Goal: Obtain resource: Download file/media

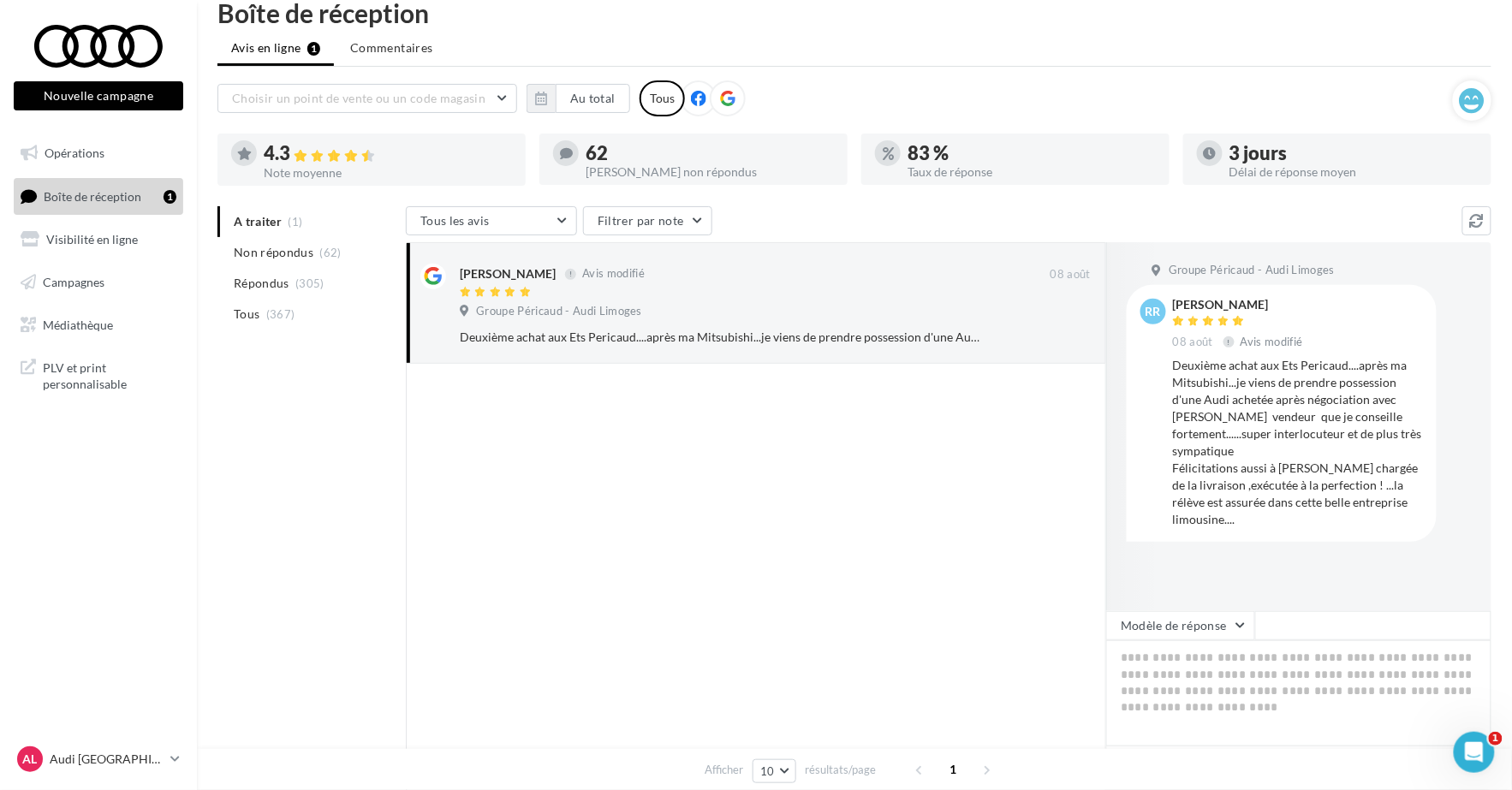
scroll to position [28, 0]
click at [107, 178] on link "Boîte de réception 1" at bounding box center [98, 196] width 176 height 37
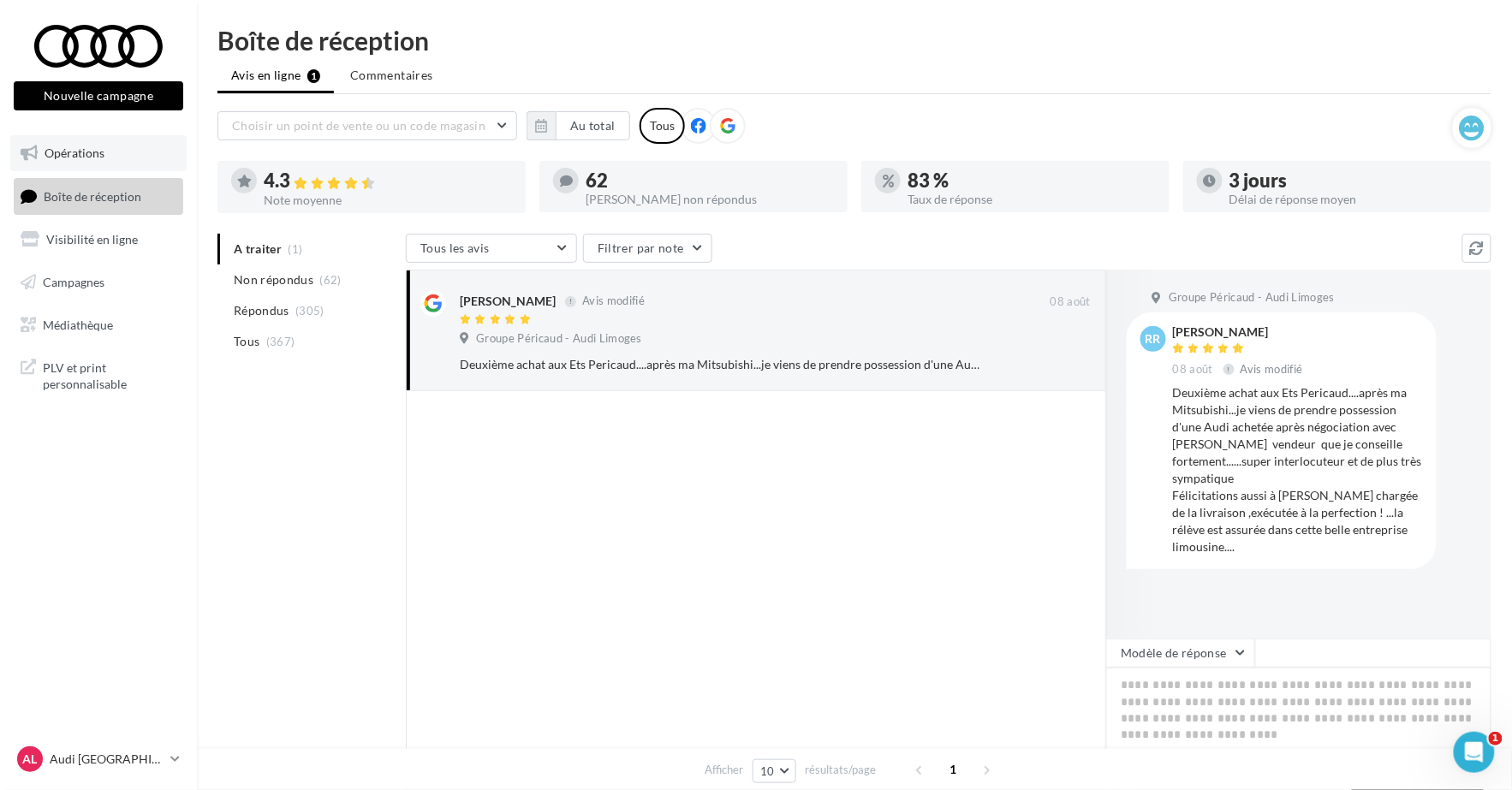
click at [60, 153] on span "Opérations" at bounding box center [74, 152] width 60 height 14
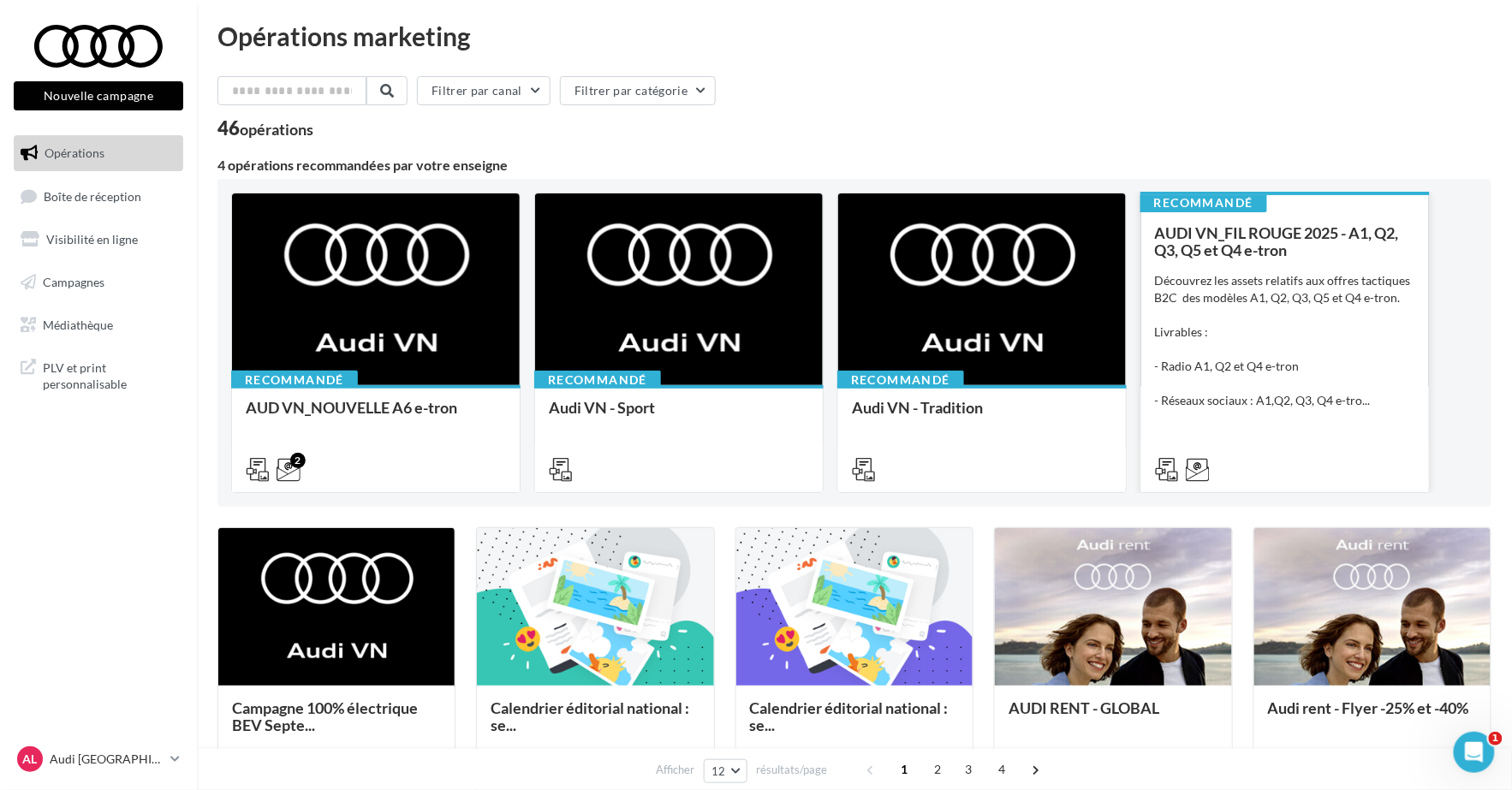
click at [1370, 366] on div "Découvrez les assets relatifs aux offres tactiques B2C des modèles A1, Q2, Q3, …" at bounding box center [1285, 340] width 260 height 137
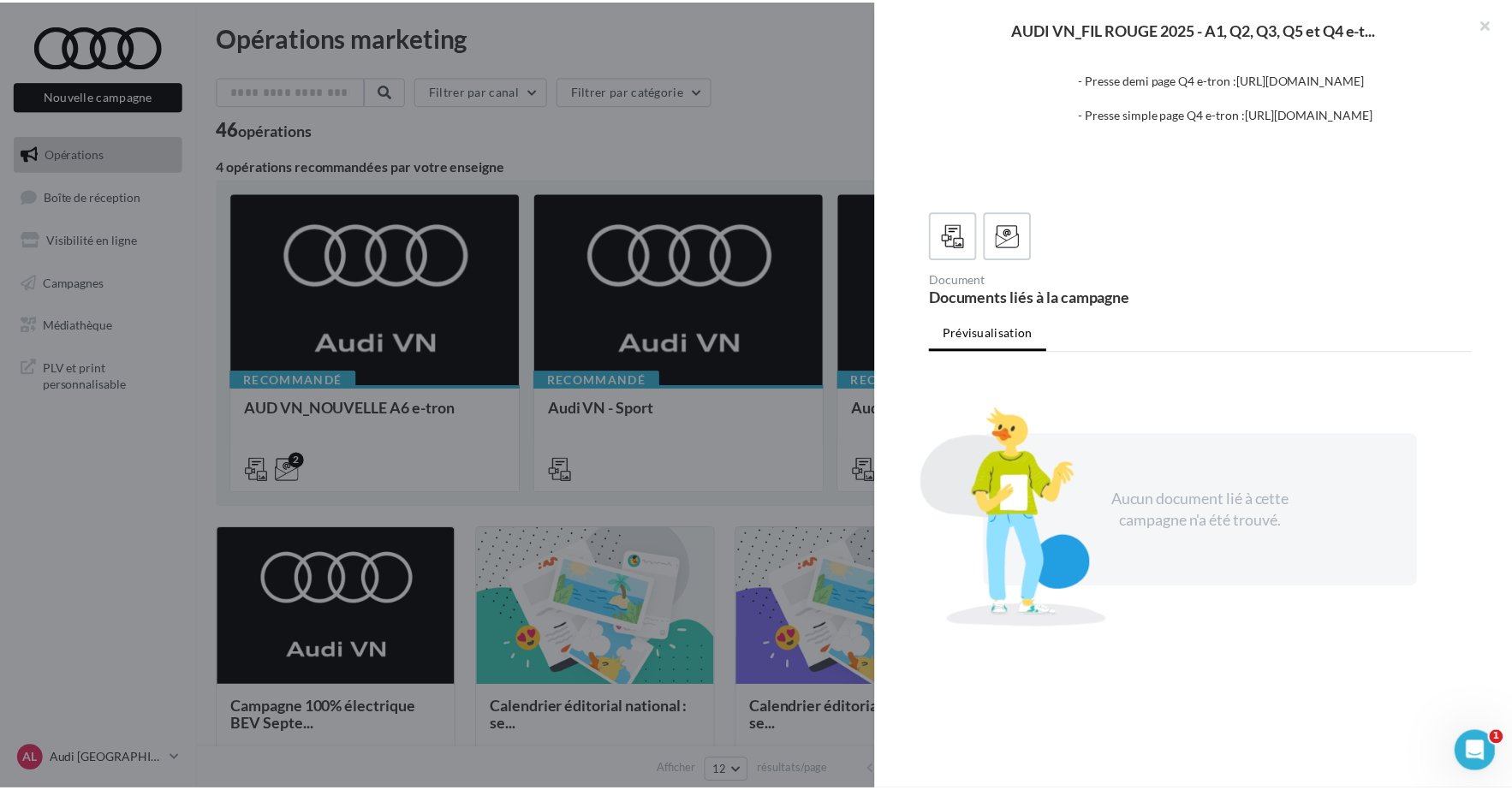
scroll to position [357, 0]
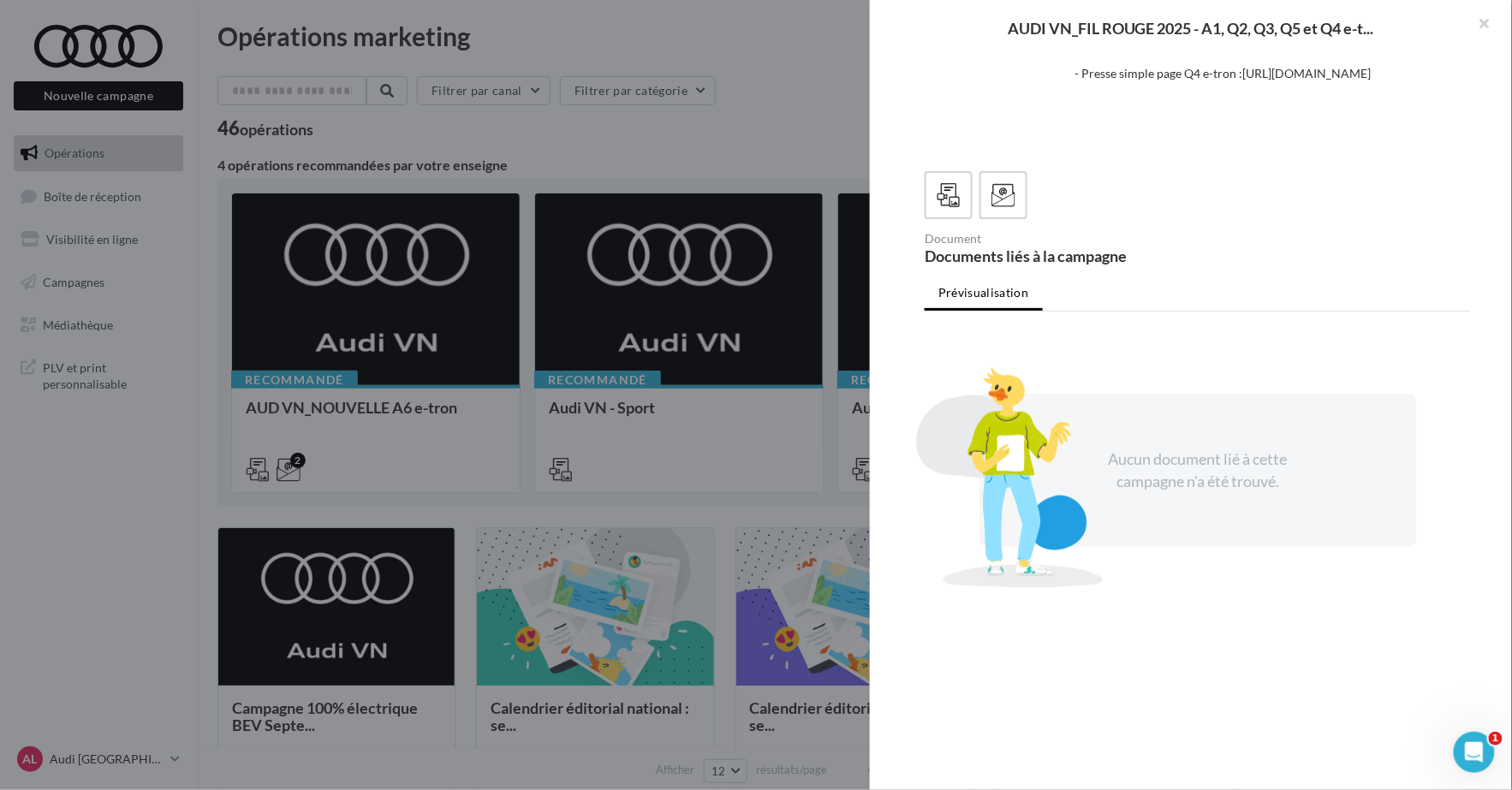
click at [754, 141] on div at bounding box center [756, 395] width 1512 height 790
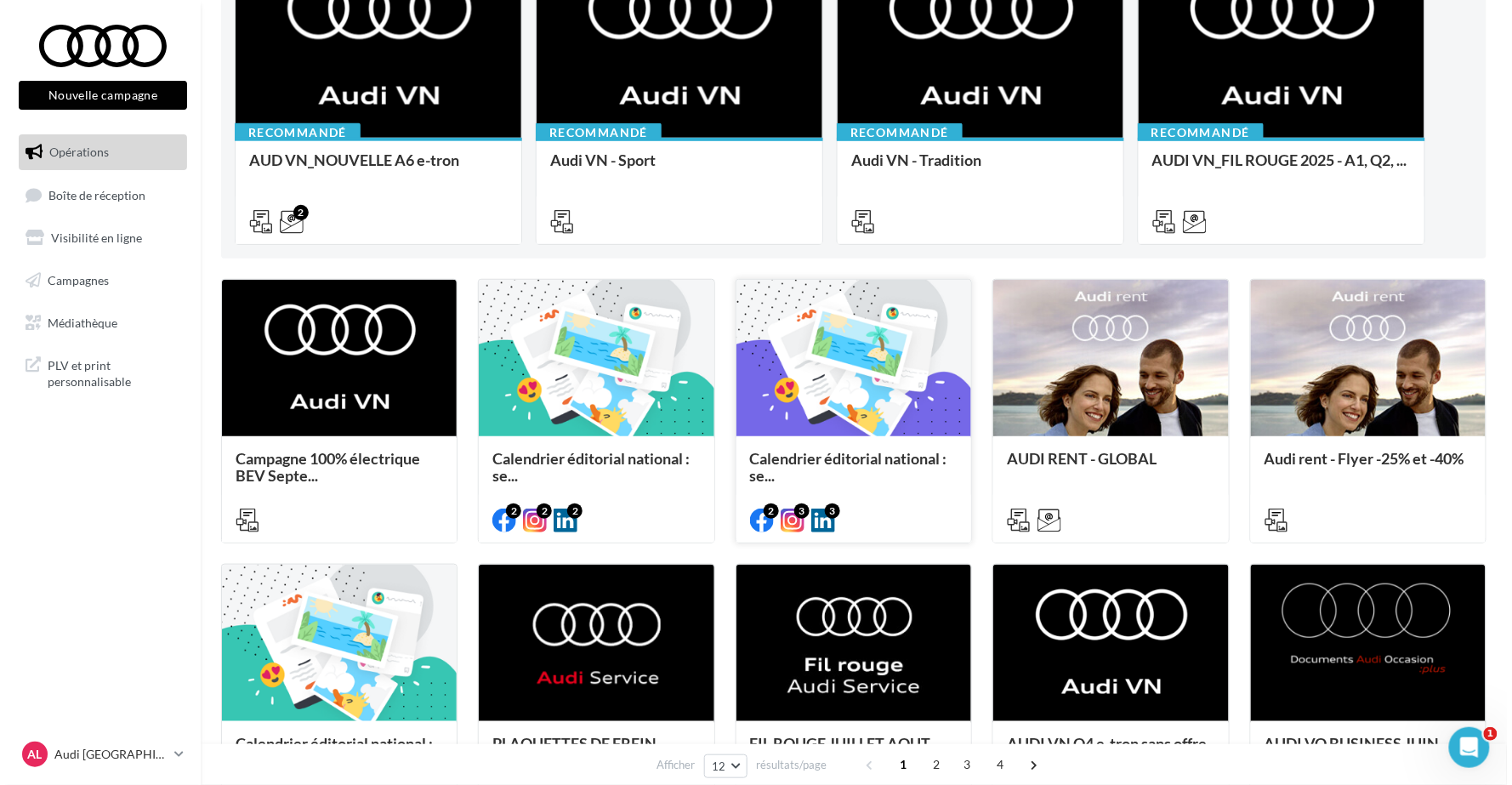
scroll to position [440, 0]
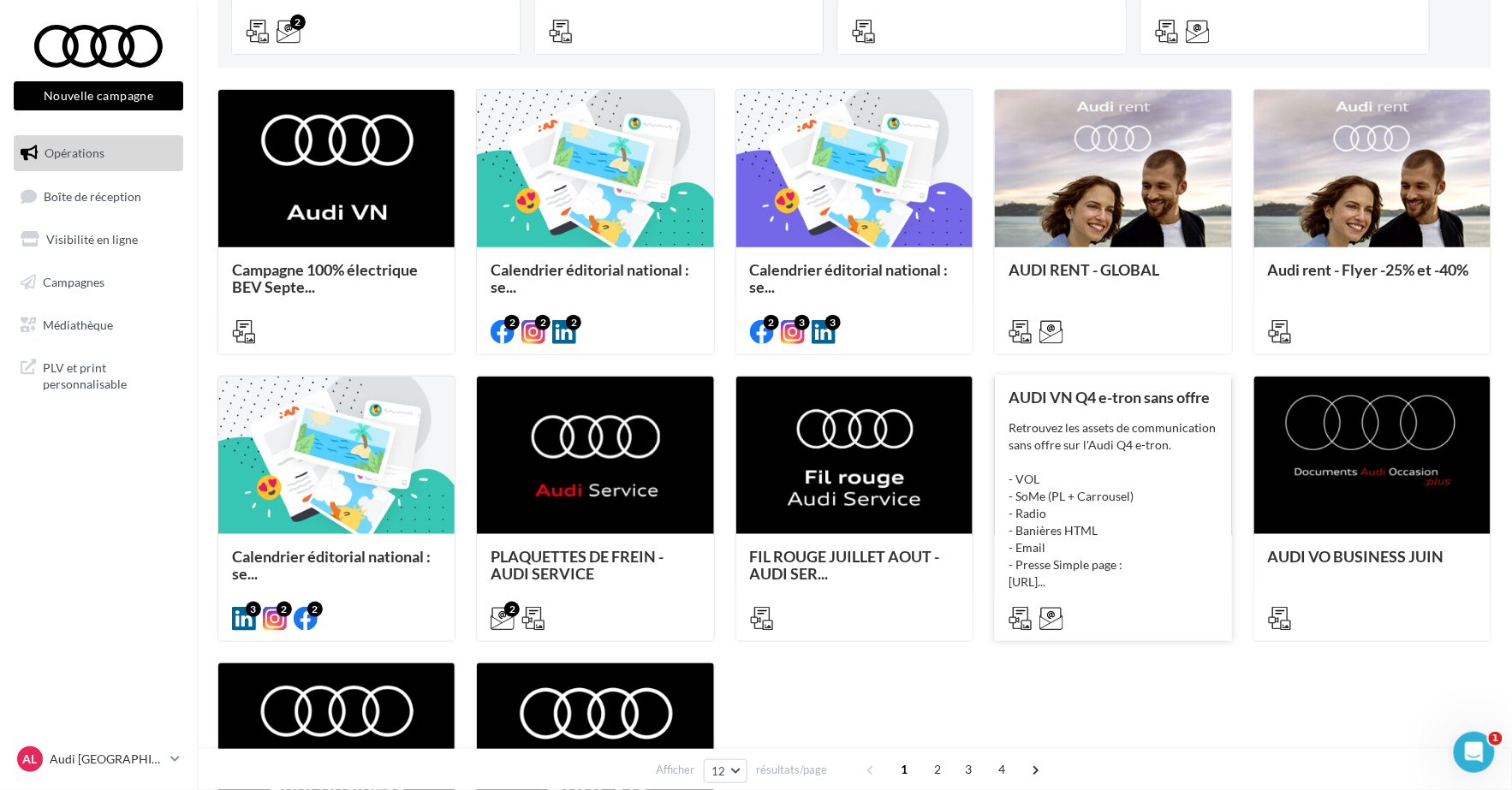
click at [1190, 520] on div "Retrouvez les assets de communication sans offre sur l'Audi Q4 e-tron. - VOL - …" at bounding box center [1113, 505] width 209 height 171
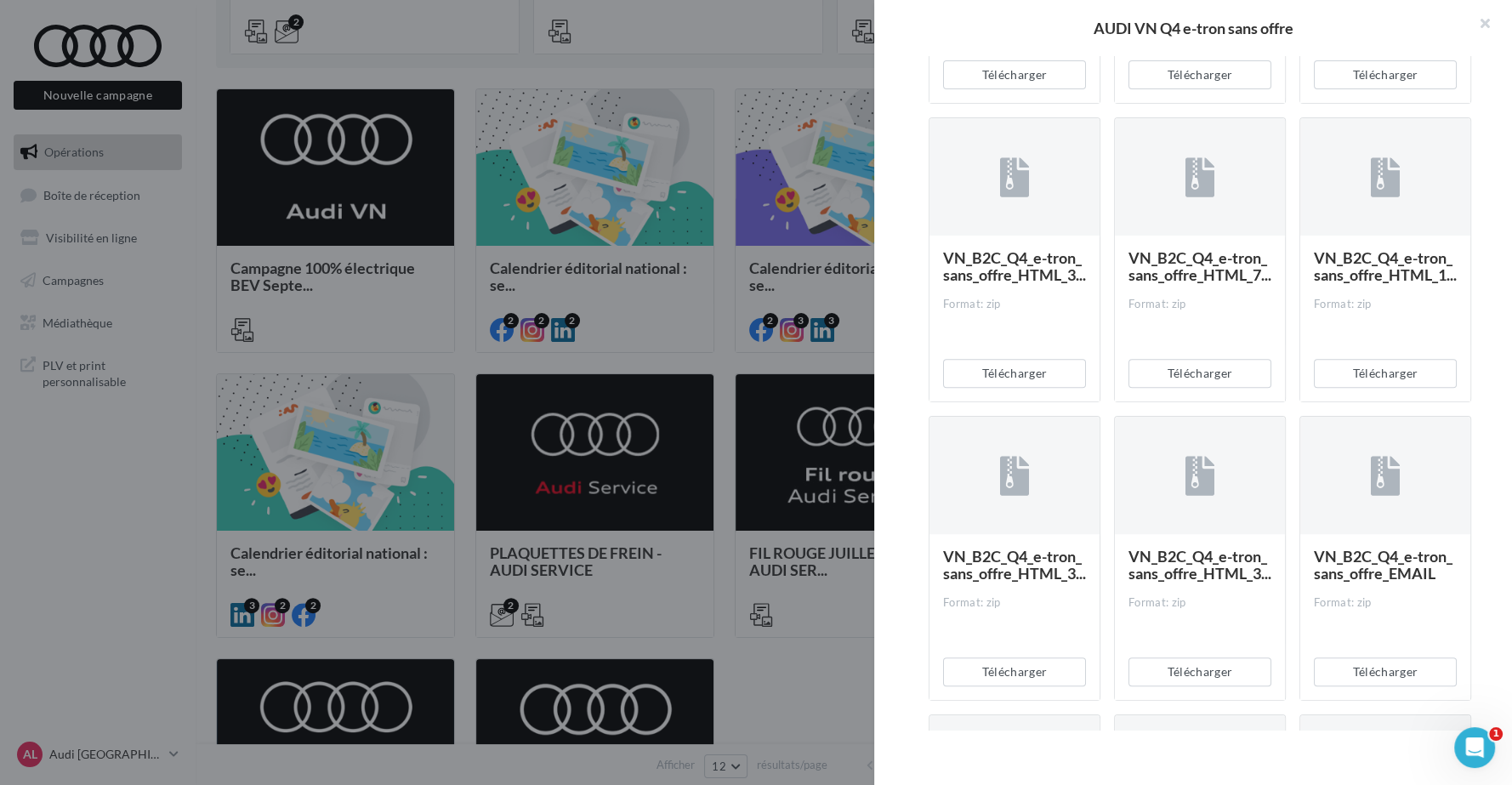
scroll to position [672, 0]
click at [1401, 386] on button "Télécharger" at bounding box center [1386, 372] width 143 height 29
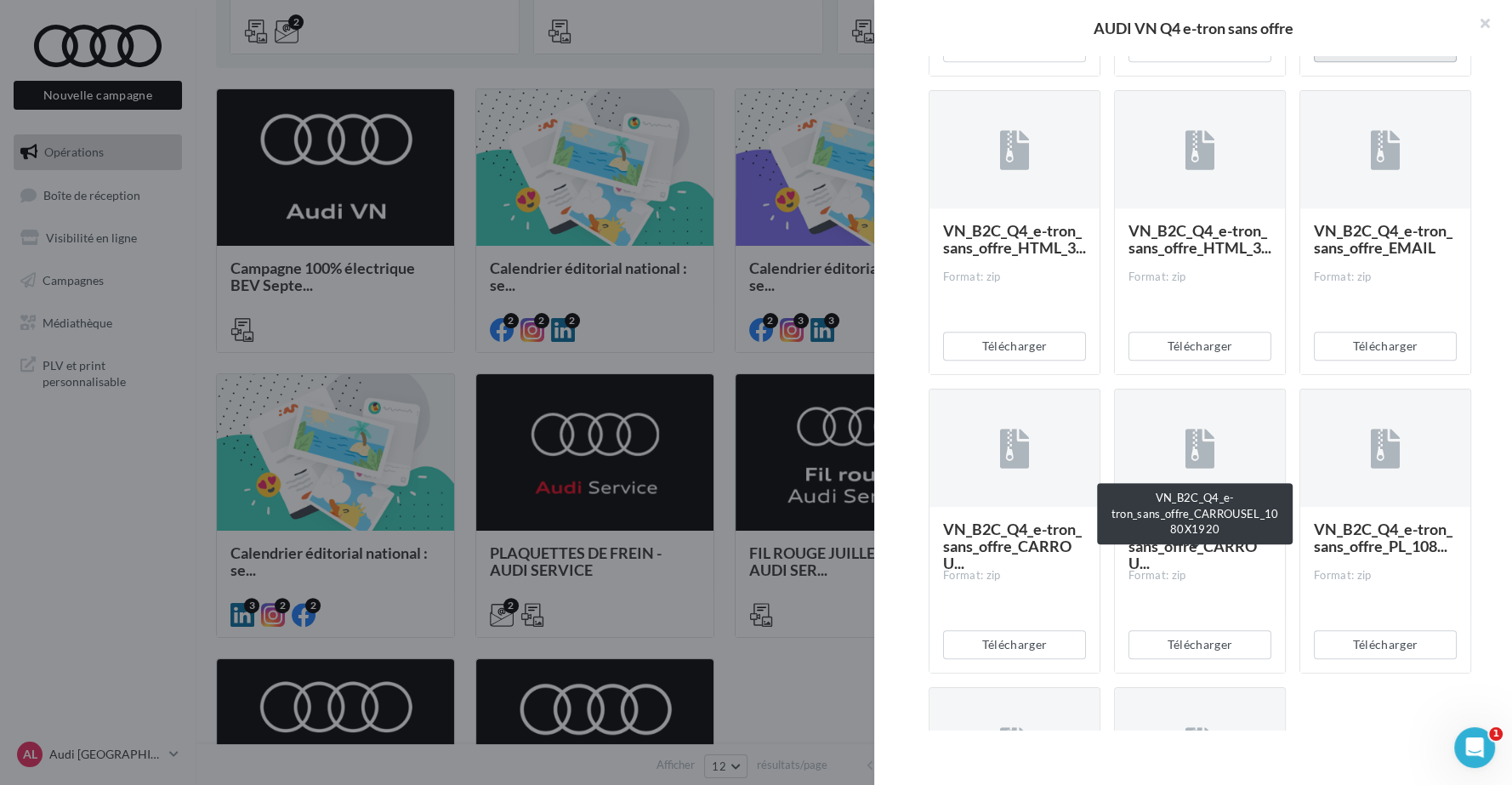
scroll to position [1306, 0]
